Goal: Find contact information

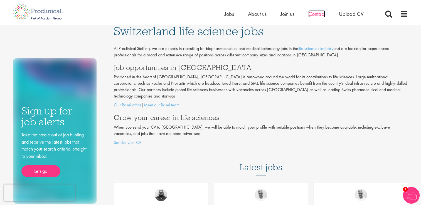
click at [324, 13] on span "Contact" at bounding box center [316, 13] width 17 height 7
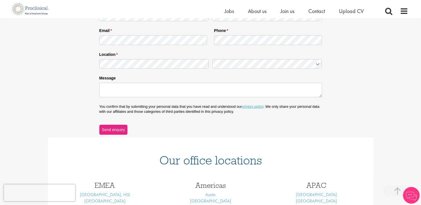
scroll to position [195, 0]
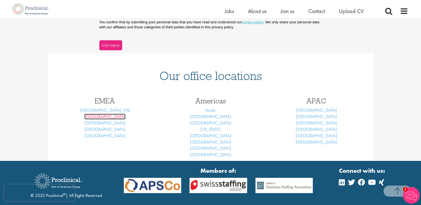
click at [107, 117] on link "[GEOGRAPHIC_DATA]" at bounding box center [104, 117] width 41 height 6
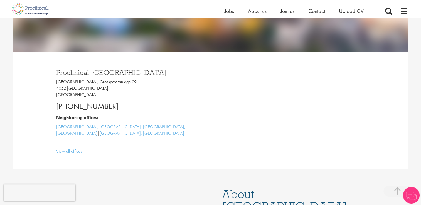
scroll to position [122, 0]
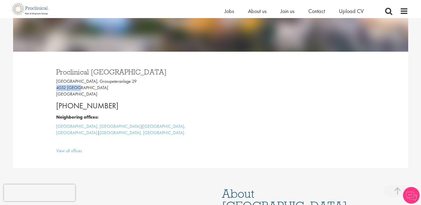
drag, startPoint x: 53, startPoint y: 87, endPoint x: 99, endPoint y: 89, distance: 45.4
click at [99, 89] on div "Proclinical Switzerland Grosspeter Tower, Grosspeteranlage 29 4052 Basel Switze…" at bounding box center [131, 110] width 158 height 94
copy p "4052 Basel"
